Goal: Task Accomplishment & Management: Manage account settings

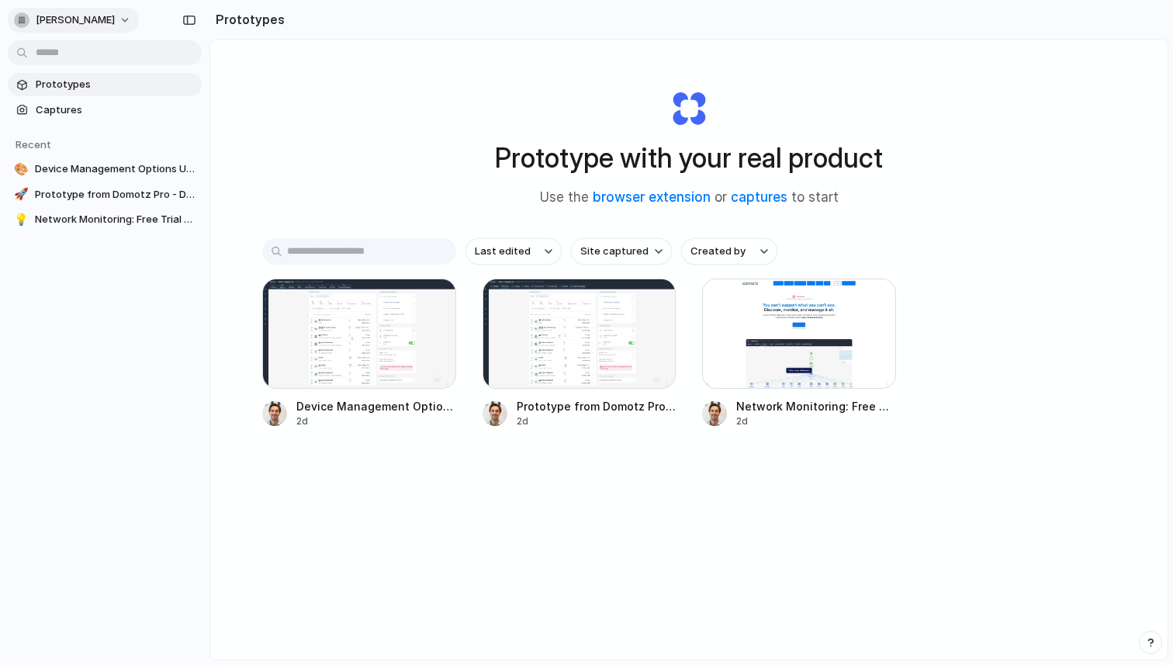
click at [96, 25] on span "[PERSON_NAME]" at bounding box center [75, 20] width 79 height 16
click at [96, 25] on div "Settings Invite members Change theme Sign out" at bounding box center [586, 332] width 1173 height 665
click at [97, 30] on button "[PERSON_NAME]" at bounding box center [73, 20] width 131 height 25
click at [77, 64] on li "Settings" at bounding box center [75, 55] width 129 height 25
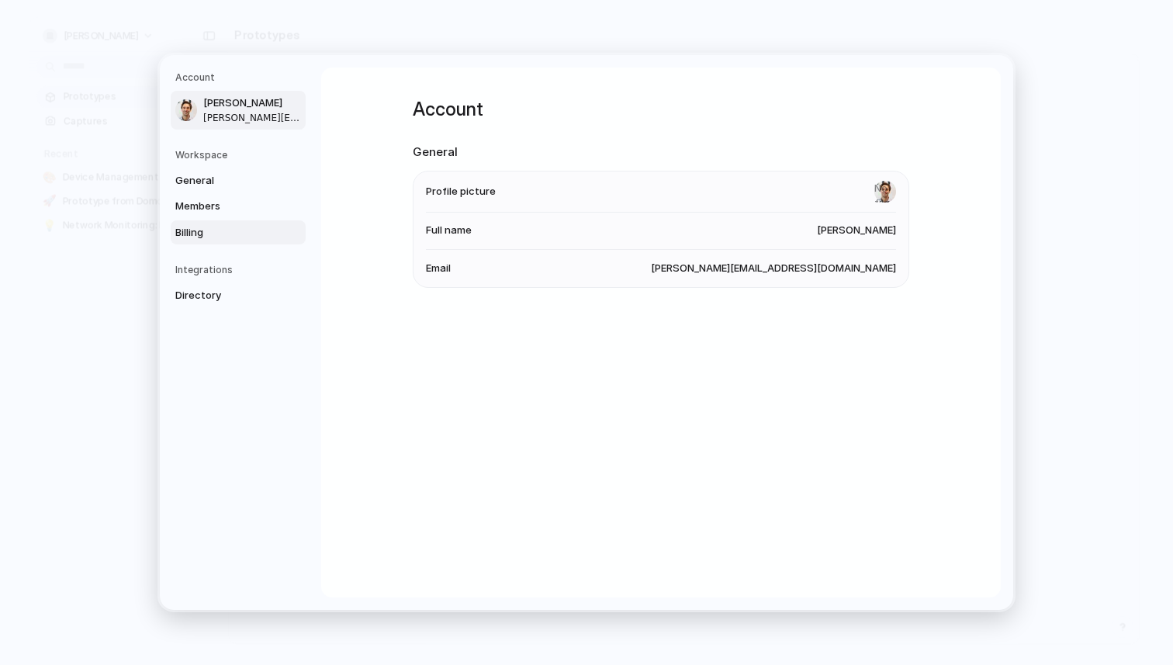
click at [205, 240] on link "Billing" at bounding box center [238, 232] width 135 height 25
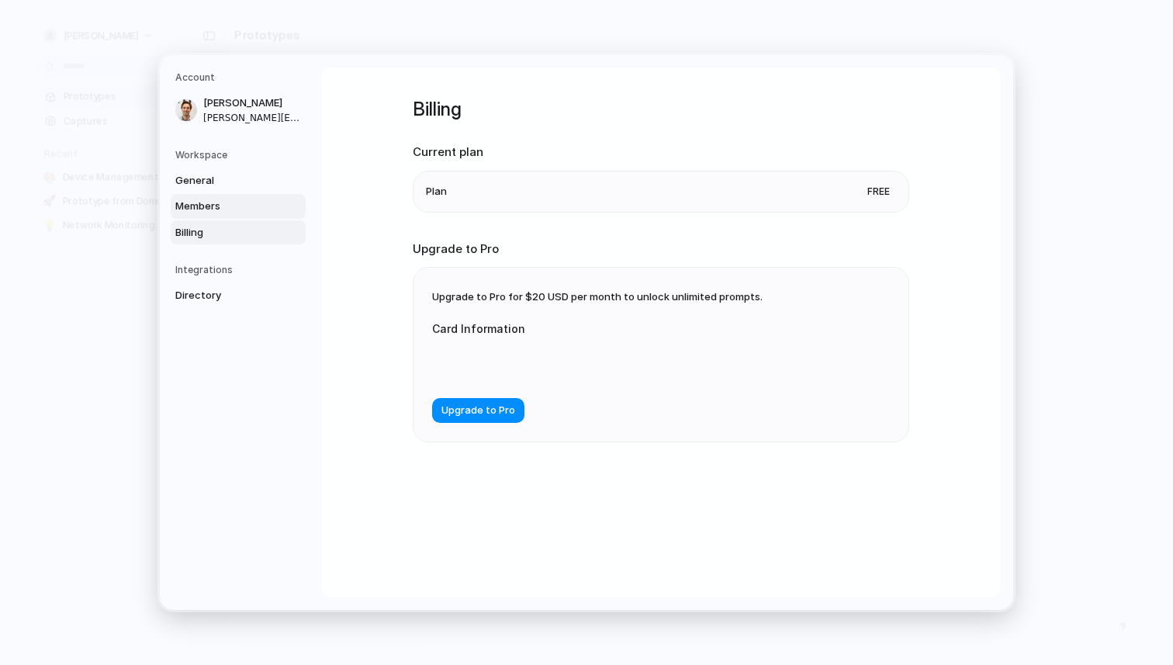
click at [241, 206] on span "Members" at bounding box center [224, 207] width 99 height 16
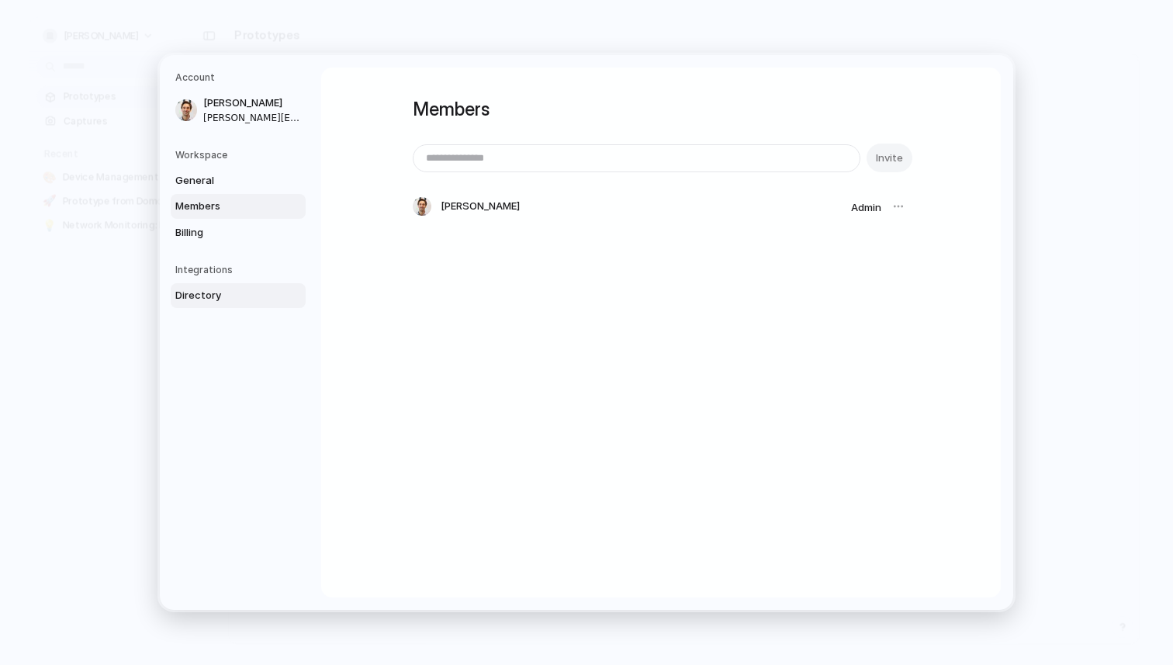
click at [214, 298] on span "Directory" at bounding box center [224, 296] width 99 height 16
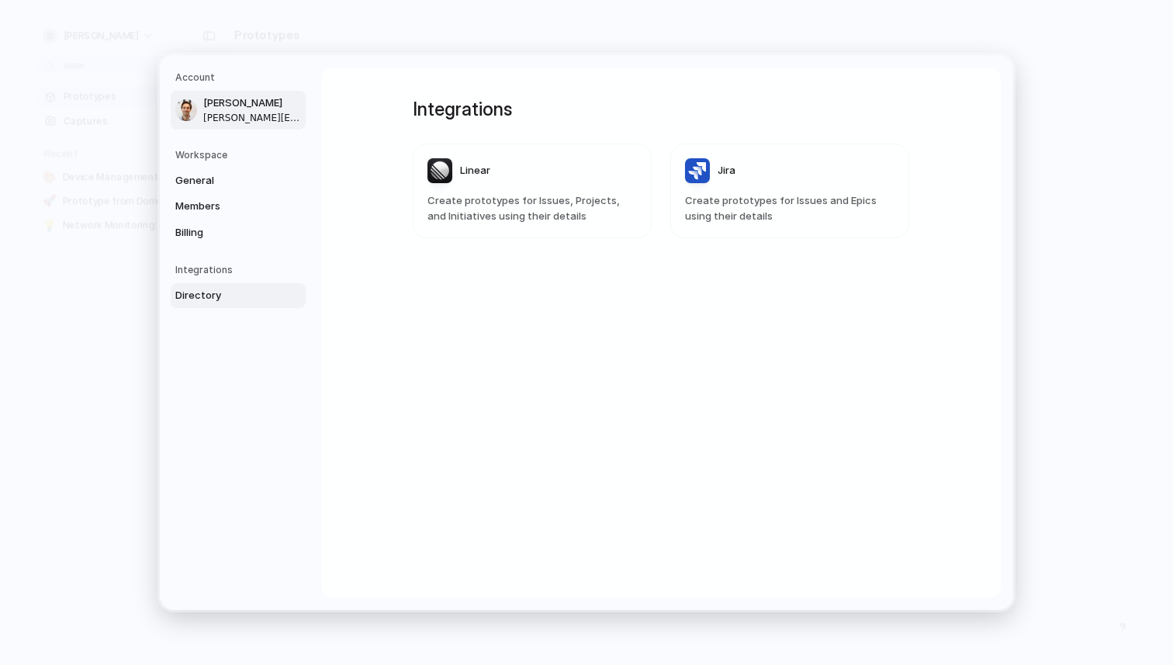
click at [230, 108] on span "[PERSON_NAME]" at bounding box center [252, 103] width 99 height 16
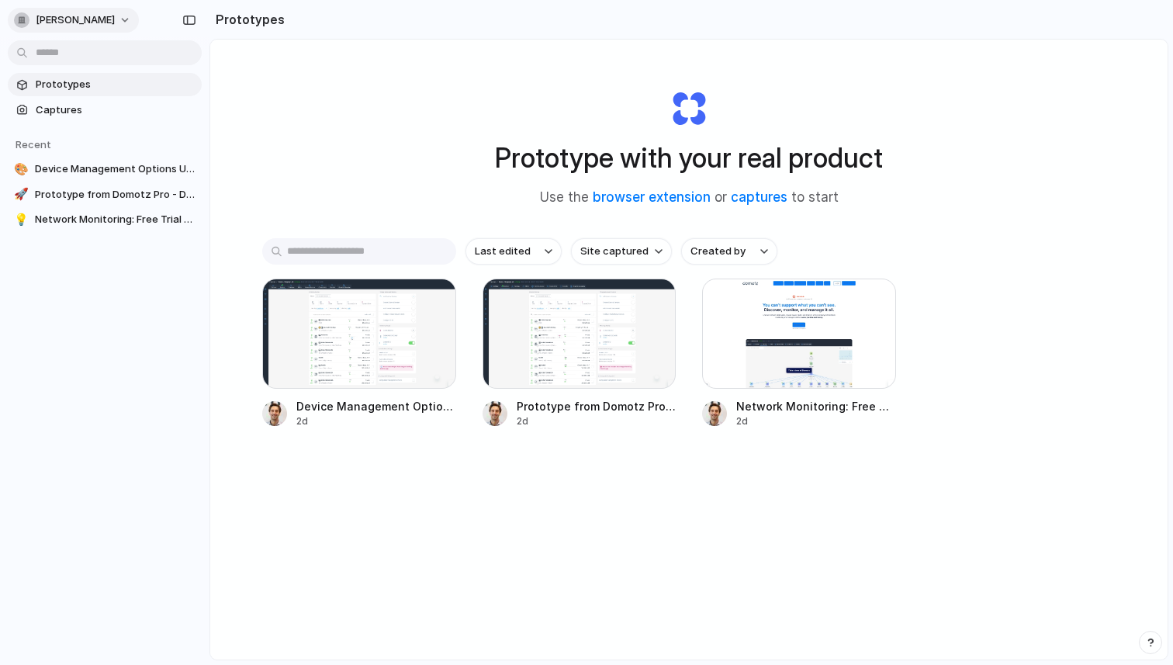
click at [101, 16] on span "[PERSON_NAME]" at bounding box center [75, 20] width 79 height 16
click at [88, 53] on li "Settings" at bounding box center [75, 55] width 129 height 25
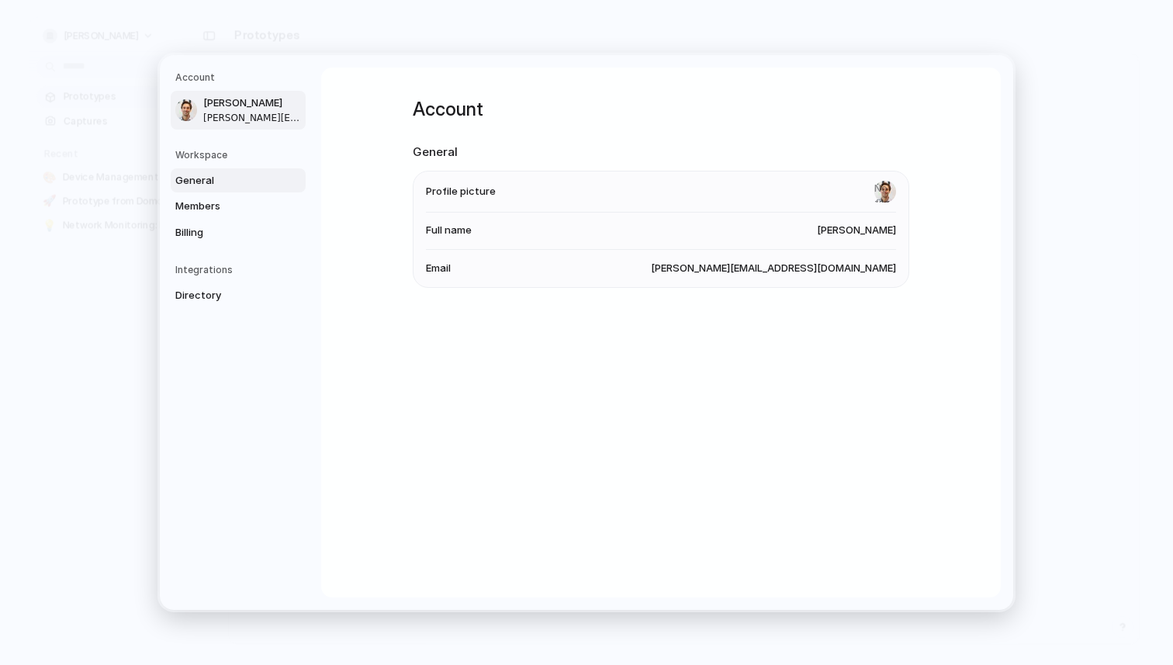
click at [229, 178] on span "General" at bounding box center [224, 181] width 99 height 16
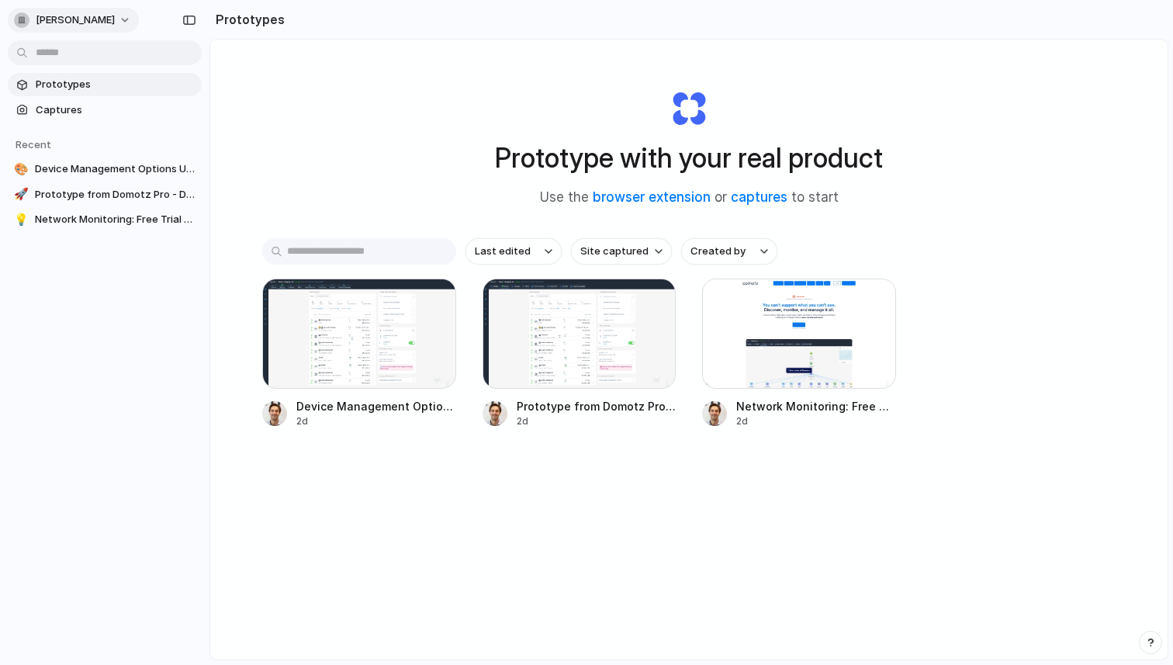
click at [97, 16] on span "[PERSON_NAME]" at bounding box center [75, 20] width 79 height 16
click at [77, 132] on li "Sign out" at bounding box center [75, 129] width 129 height 25
